Goal: Information Seeking & Learning: Learn about a topic

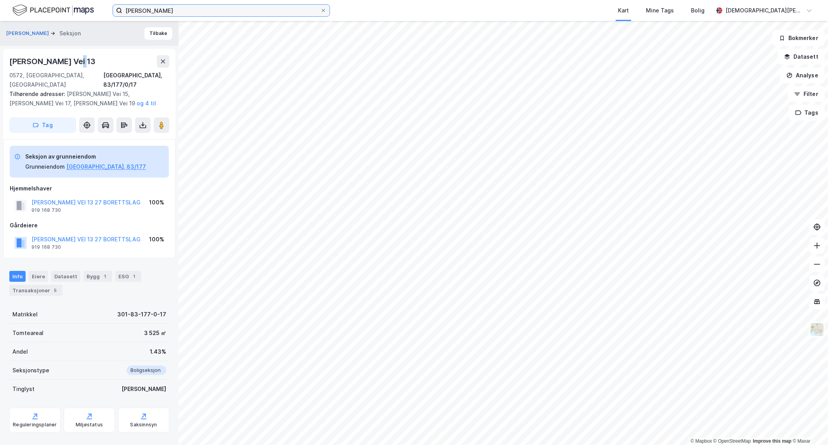
click at [199, 10] on input "[PERSON_NAME]" at bounding box center [221, 11] width 198 height 12
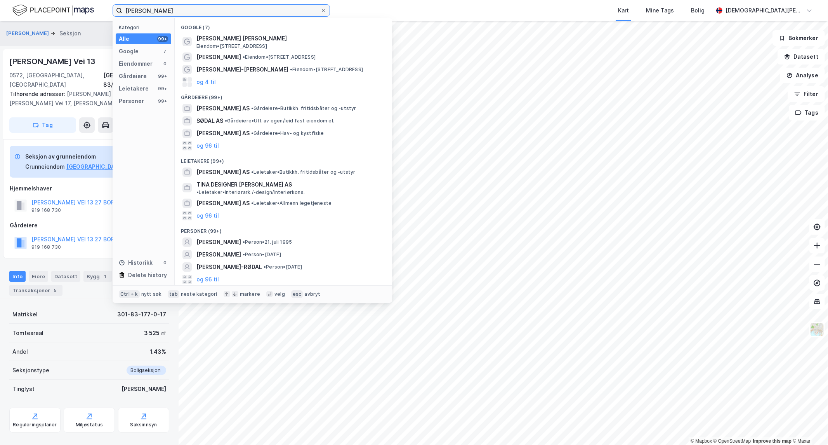
click at [199, 10] on input "[PERSON_NAME]" at bounding box center [221, 11] width 198 height 12
paste input "[STREET_ADDRESS]"
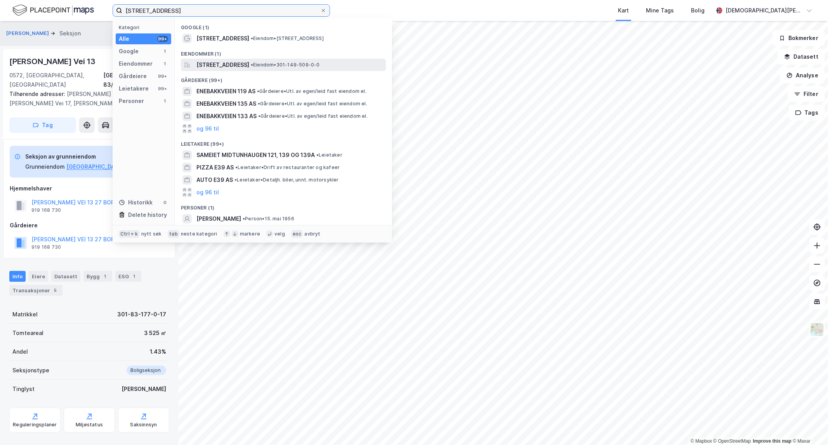
type input "[STREET_ADDRESS]"
click at [245, 65] on span "[STREET_ADDRESS]" at bounding box center [223, 64] width 53 height 9
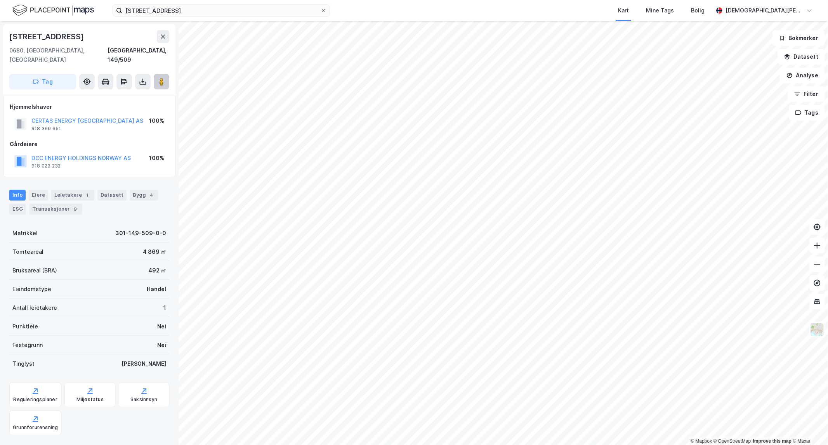
click at [160, 78] on image at bounding box center [161, 82] width 5 height 8
click at [167, 74] on button at bounding box center [162, 82] width 16 height 16
click at [0, 0] on button "DCC ENERGY HOLDINGS NORWAY AS" at bounding box center [0, 0] width 0 height 0
